Goal: Contribute content: Add original content to the website for others to see

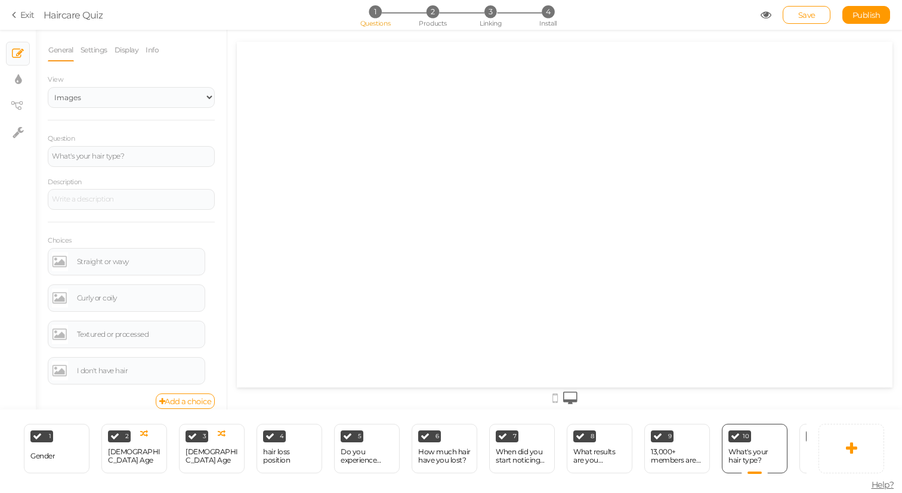
select select "2"
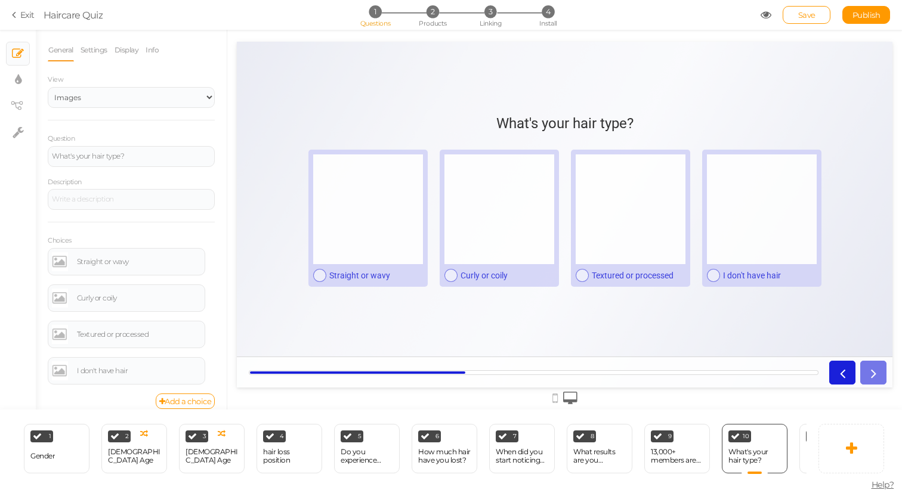
scroll to position [0, 51]
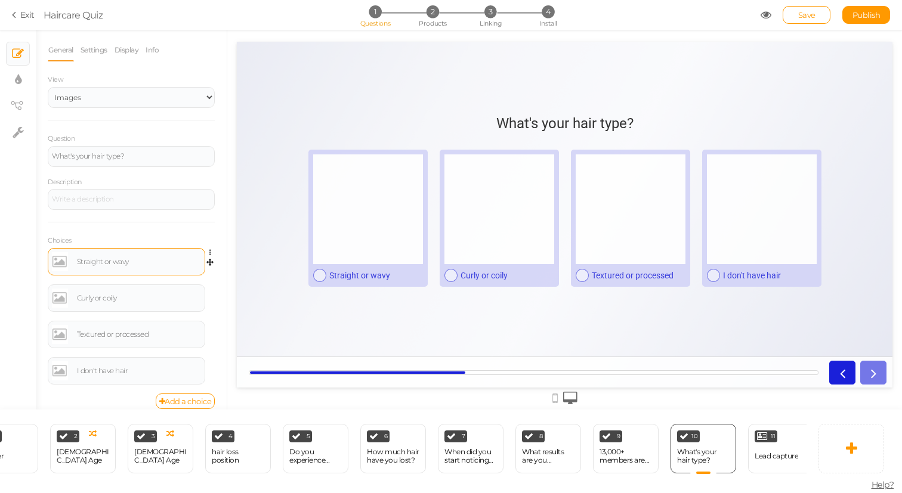
click at [60, 264] on link at bounding box center [60, 261] width 16 height 19
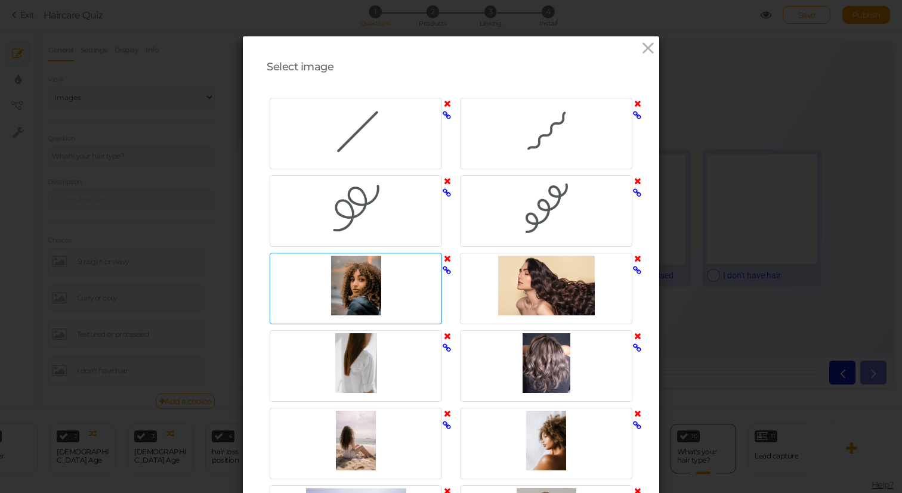
scroll to position [770, 0]
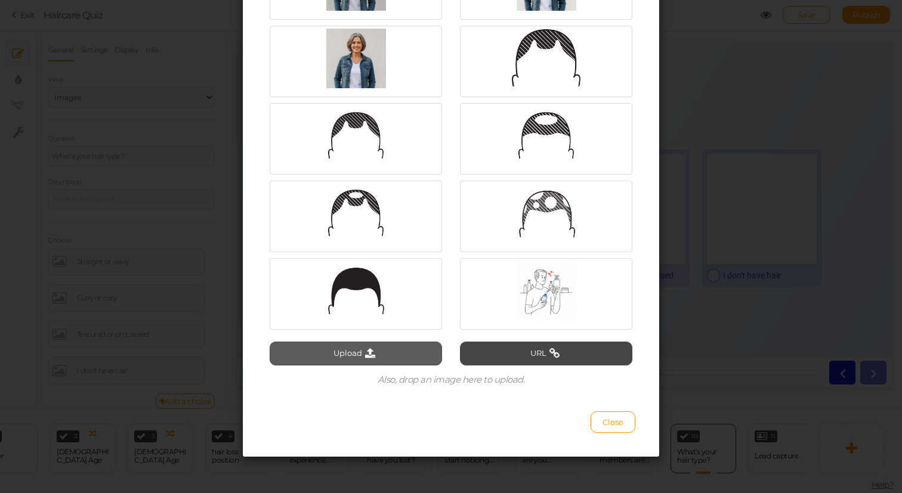
click at [363, 356] on icon at bounding box center [370, 353] width 16 height 11
click at [353, 354] on button "Upload" at bounding box center [356, 354] width 172 height 24
click at [349, 358] on button "Upload" at bounding box center [356, 354] width 172 height 24
type input "C:\fakepath\straight.png"
click at [338, 354] on button "Upload" at bounding box center [356, 354] width 172 height 24
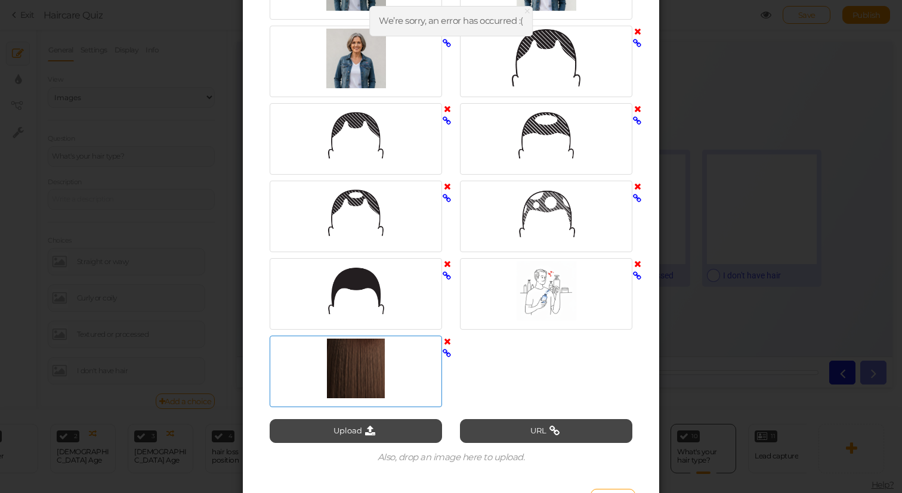
click at [384, 379] on div at bounding box center [356, 369] width 166 height 60
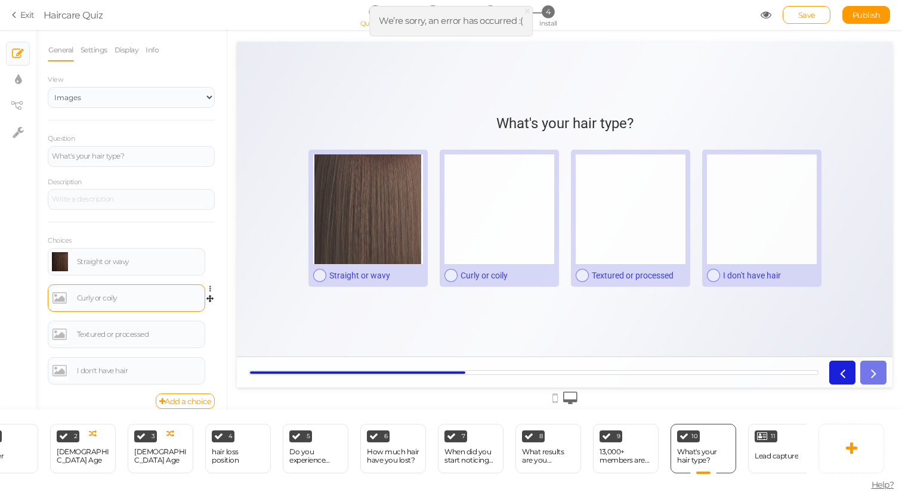
click at [56, 299] on link at bounding box center [60, 298] width 16 height 19
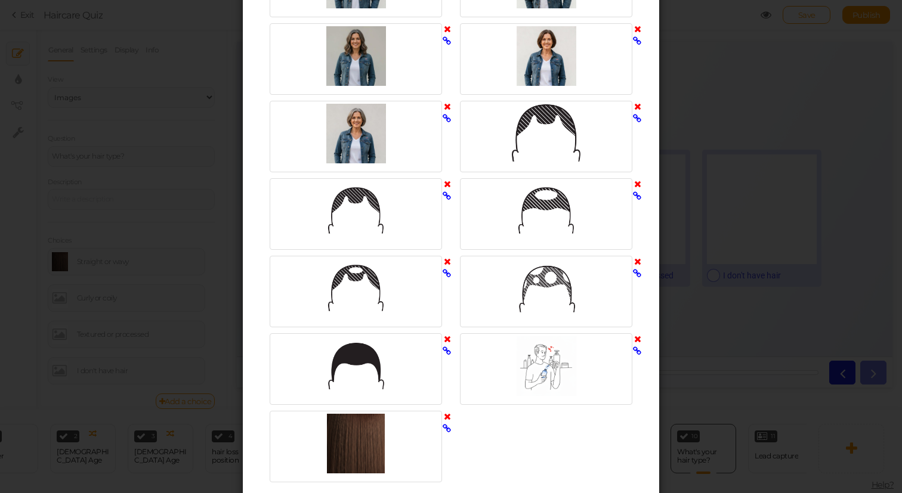
scroll to position [848, 0]
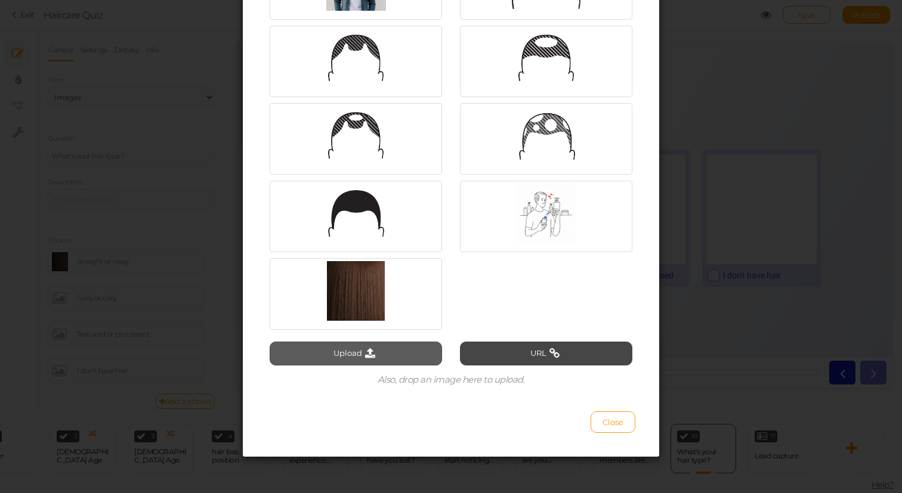
click at [351, 356] on button "Upload" at bounding box center [356, 354] width 172 height 24
click at [346, 359] on button "Upload" at bounding box center [356, 354] width 172 height 24
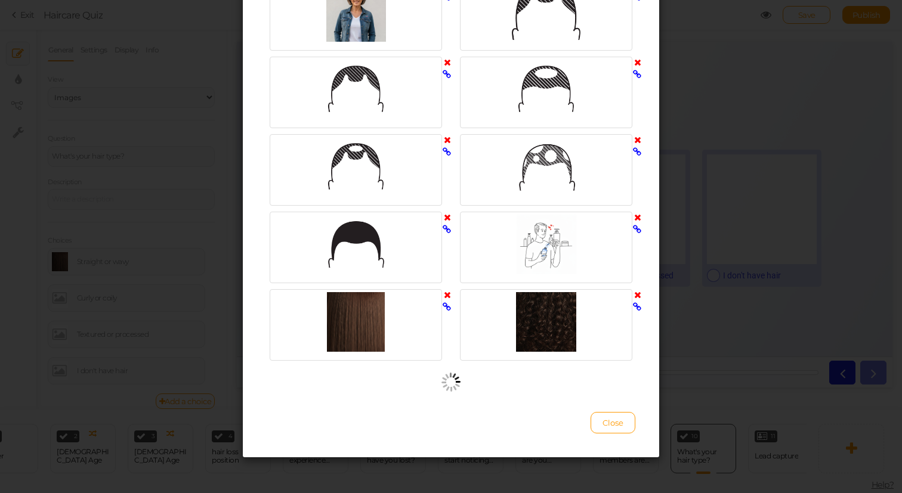
click at [473, 208] on div at bounding box center [546, 170] width 190 height 78
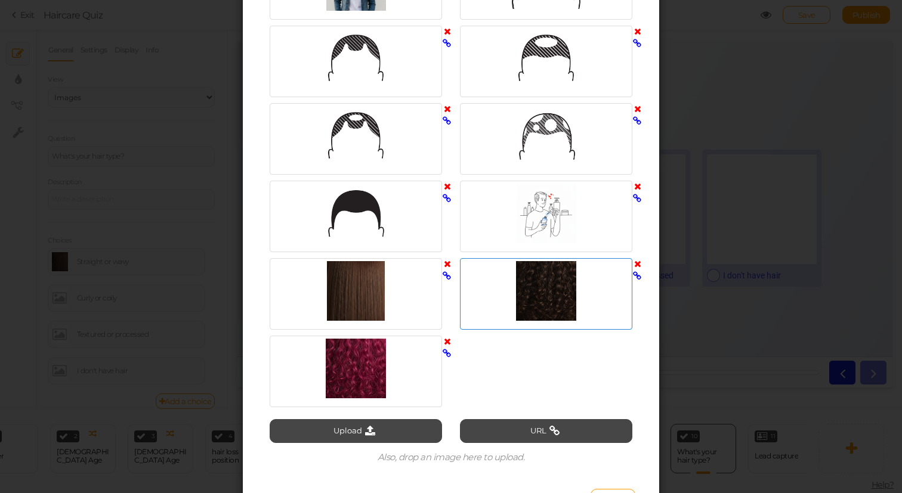
click at [543, 298] on div at bounding box center [546, 291] width 166 height 60
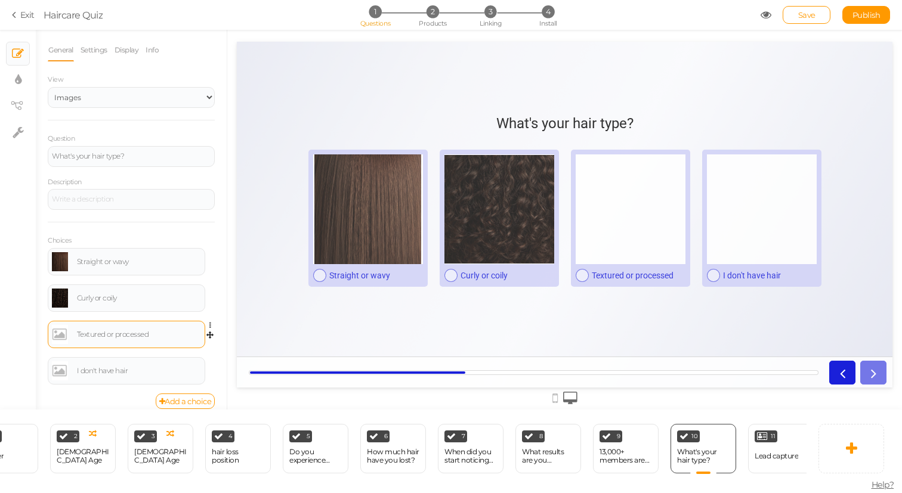
click at [59, 335] on link at bounding box center [60, 334] width 16 height 19
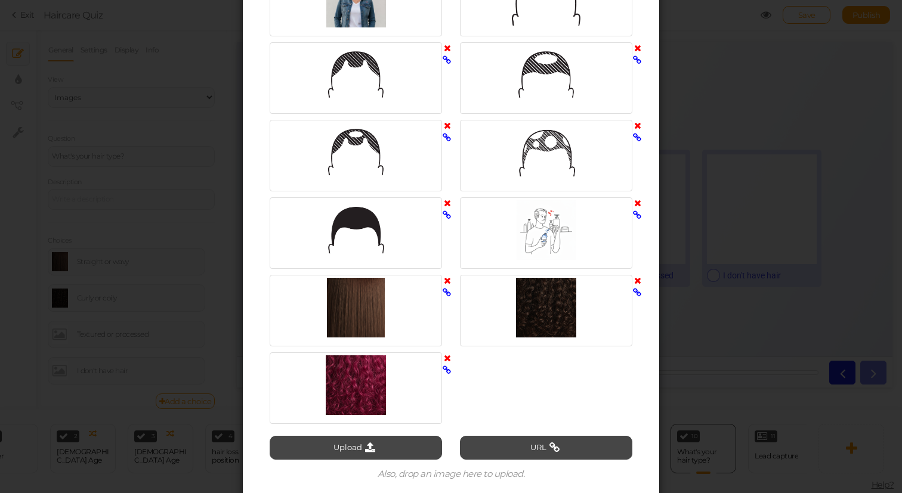
scroll to position [925, 0]
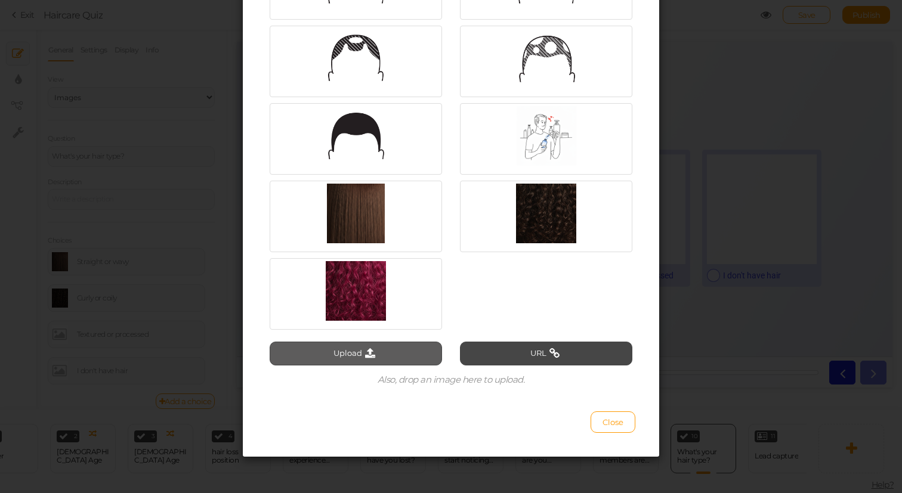
click at [354, 347] on button "Upload" at bounding box center [356, 354] width 172 height 24
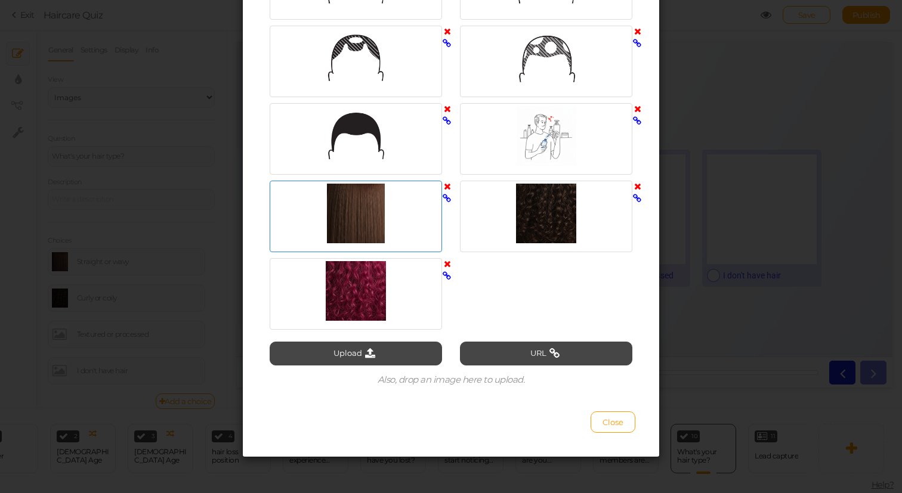
scroll to position [894, 0]
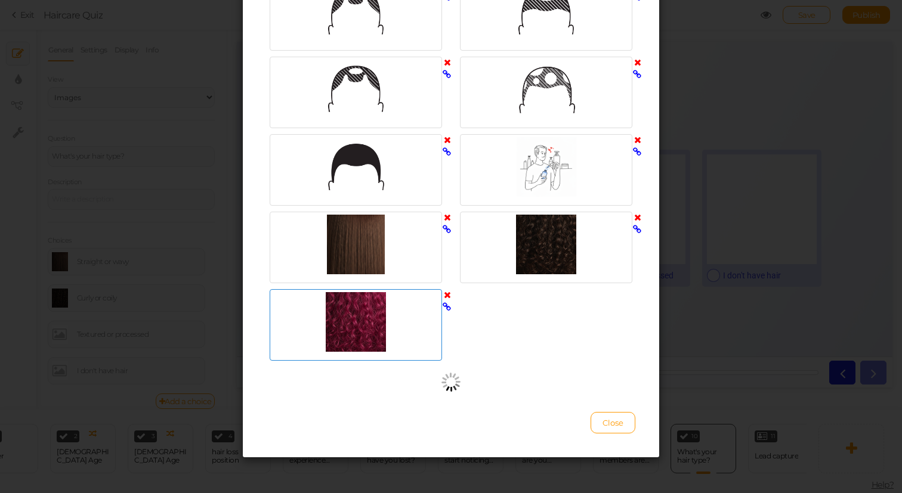
click at [362, 314] on div at bounding box center [356, 322] width 166 height 60
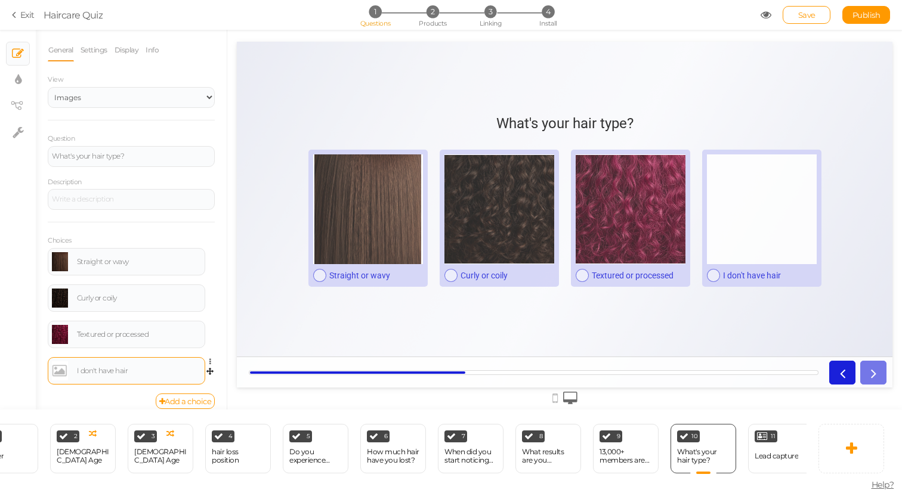
click at [58, 372] on link at bounding box center [60, 371] width 16 height 19
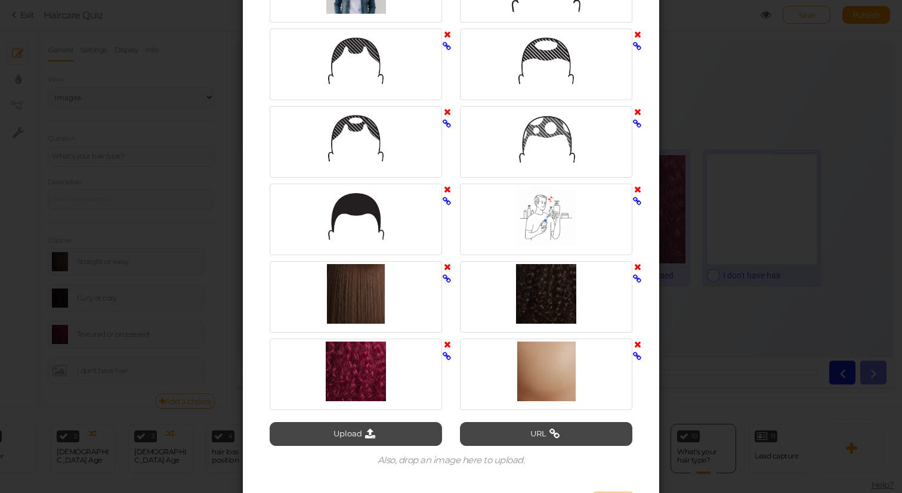
scroll to position [925, 0]
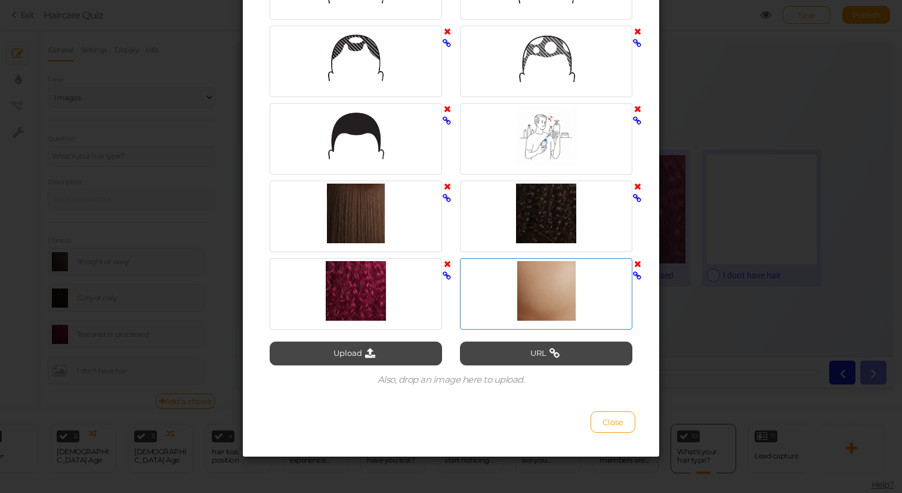
click at [542, 305] on div at bounding box center [546, 291] width 166 height 60
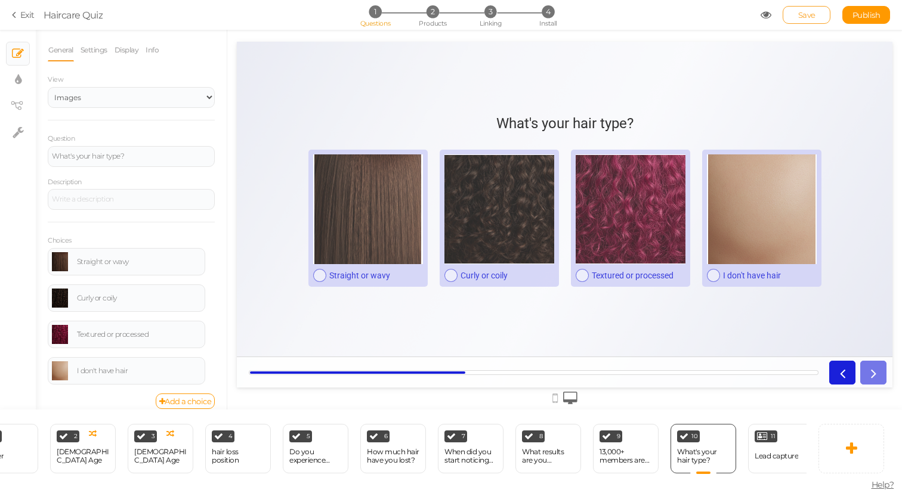
click at [798, 18] on link "Save" at bounding box center [807, 15] width 48 height 18
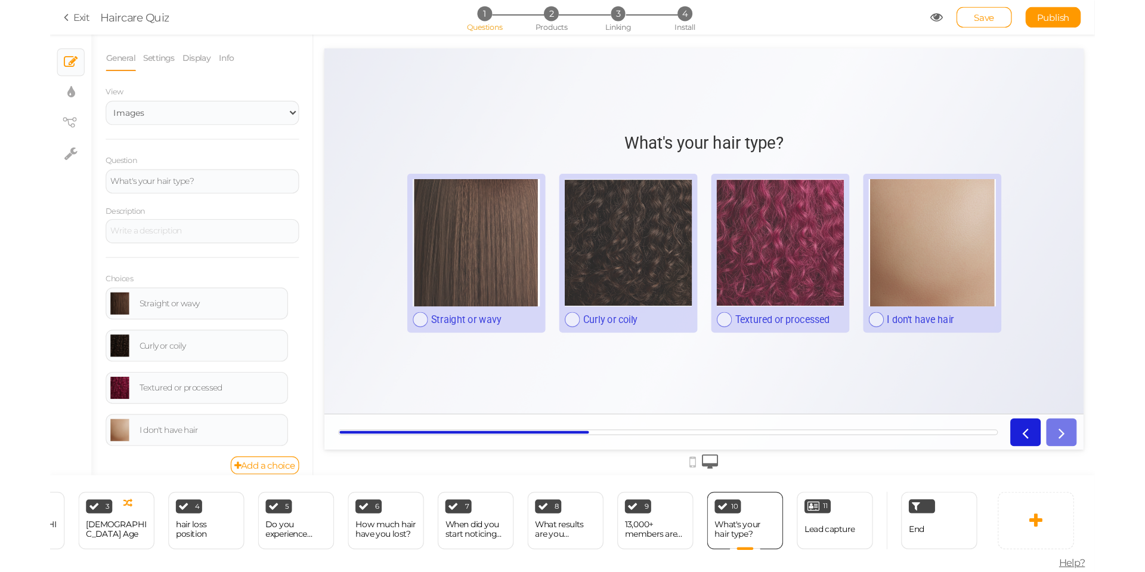
scroll to position [0, 0]
